Goal: Task Accomplishment & Management: Manage account settings

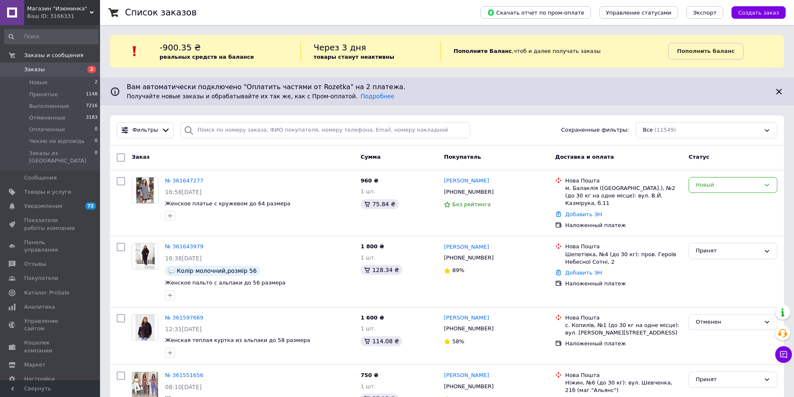
scroll to position [33, 0]
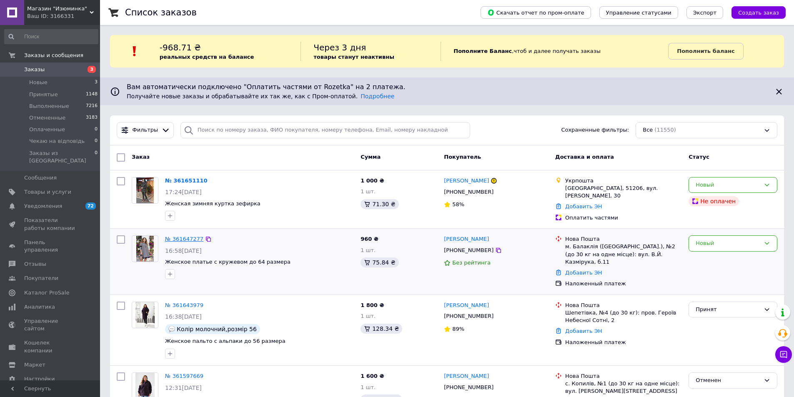
click at [185, 236] on link "№ 361647277" at bounding box center [184, 239] width 38 height 6
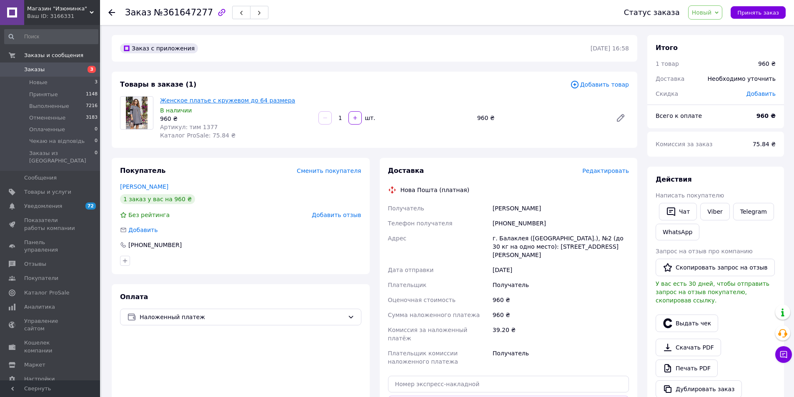
click at [230, 100] on link "Женское платье с кружевом до 64 размера" at bounding box center [227, 100] width 135 height 7
click at [47, 65] on link "Заказы 3" at bounding box center [51, 70] width 103 height 14
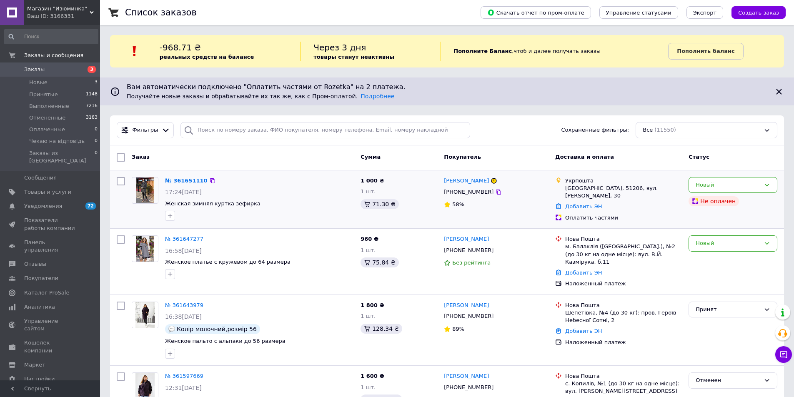
click at [181, 181] on link "№ 361651110" at bounding box center [186, 181] width 43 height 6
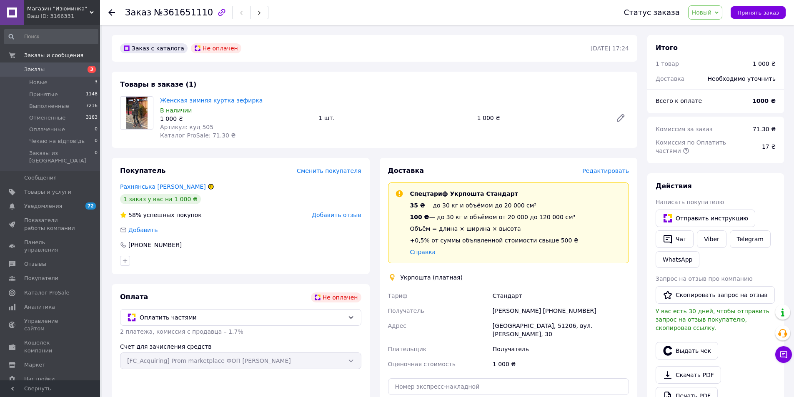
scroll to position [203, 0]
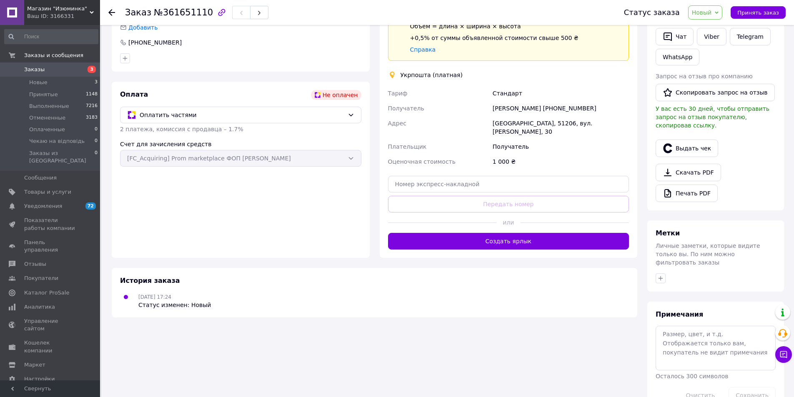
click at [708, 9] on span "Новый" at bounding box center [702, 12] width 20 height 7
click at [712, 55] on li "Отменен" at bounding box center [721, 54] width 64 height 13
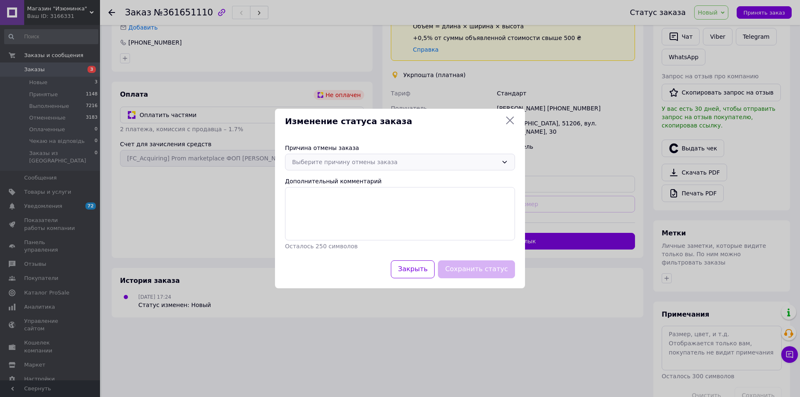
click at [370, 158] on div "Выберите причину отмены заказа" at bounding box center [395, 162] width 206 height 9
click at [334, 207] on li "Оплата не поступила" at bounding box center [400, 212] width 229 height 16
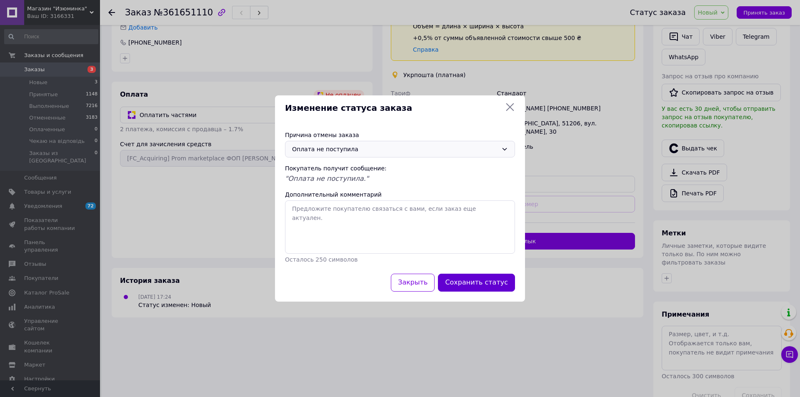
click at [486, 283] on button "Сохранить статус" at bounding box center [476, 283] width 77 height 18
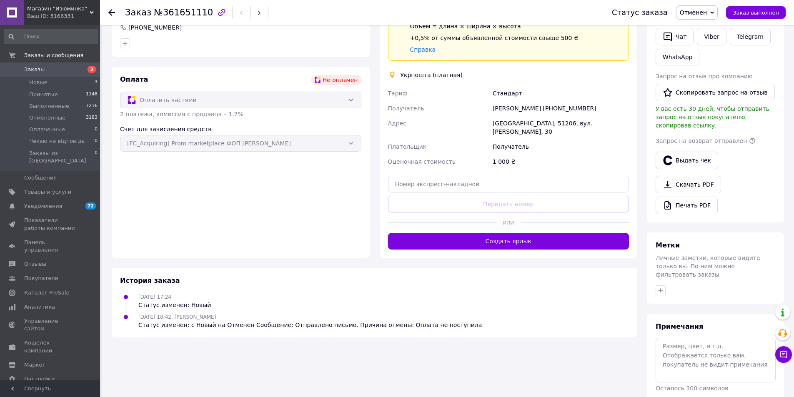
click at [54, 71] on span "Заказы" at bounding box center [50, 70] width 53 height 8
